Goal: Task Accomplishment & Management: Use online tool/utility

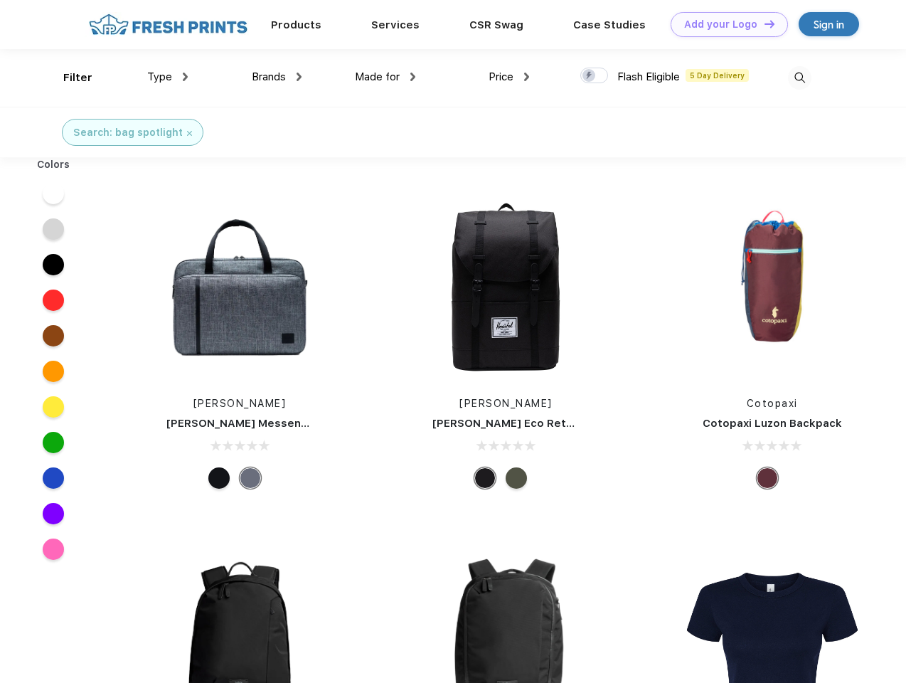
click at [724, 24] on link "Add your Logo Design Tool" at bounding box center [729, 24] width 117 height 25
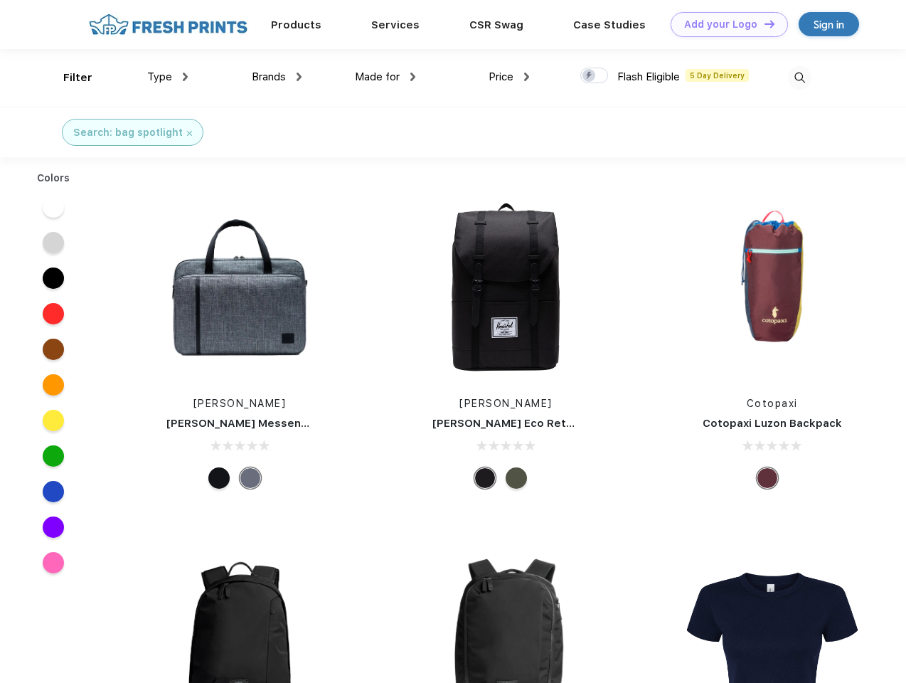
click at [0, 0] on div "Design Tool" at bounding box center [0, 0] width 0 height 0
click at [763, 23] on link "Add your Logo Design Tool" at bounding box center [729, 24] width 117 height 25
click at [68, 78] on div "Filter" at bounding box center [77, 78] width 29 height 16
click at [168, 77] on span "Type" at bounding box center [159, 76] width 25 height 13
click at [277, 77] on span "Brands" at bounding box center [269, 76] width 34 height 13
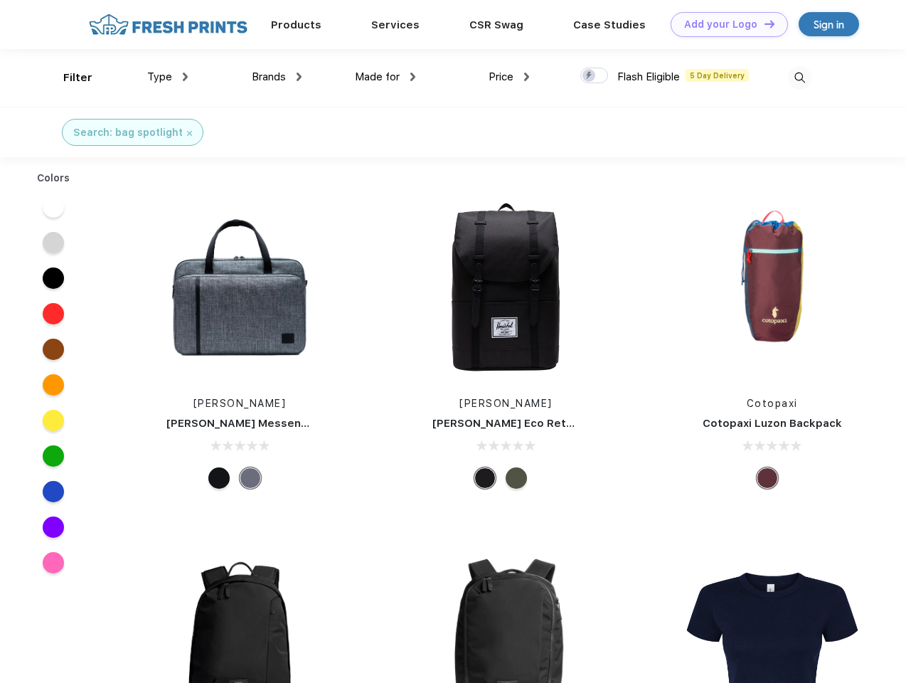
click at [385, 77] on span "Made for" at bounding box center [377, 76] width 45 height 13
click at [509, 77] on span "Price" at bounding box center [501, 76] width 25 height 13
click at [594, 76] on div at bounding box center [594, 76] width 28 height 16
click at [589, 76] on input "checkbox" at bounding box center [584, 71] width 9 height 9
click at [799, 78] on img at bounding box center [799, 77] width 23 height 23
